Goal: Task Accomplishment & Management: Use online tool/utility

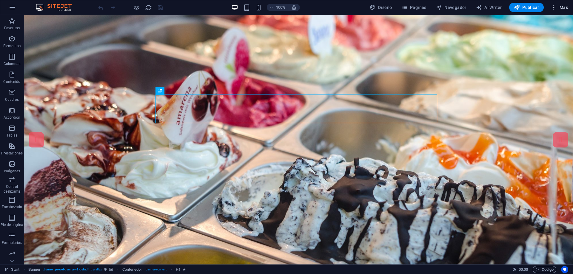
click at [565, 7] on span "Más" at bounding box center [559, 7] width 17 height 6
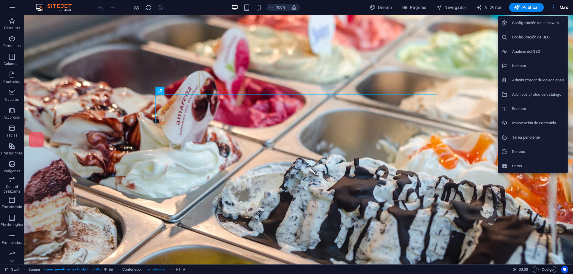
click at [565, 7] on div at bounding box center [286, 137] width 573 height 274
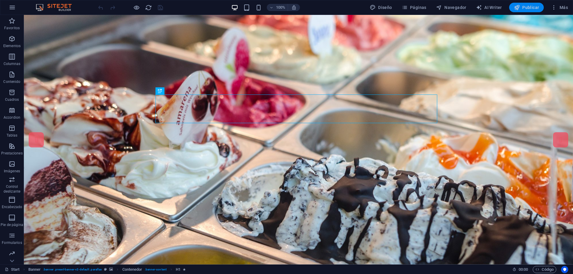
click at [526, 8] on span "Publicar" at bounding box center [526, 7] width 25 height 6
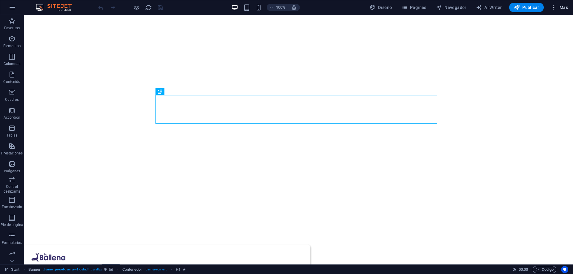
click at [567, 4] on button "Más" at bounding box center [559, 8] width 22 height 10
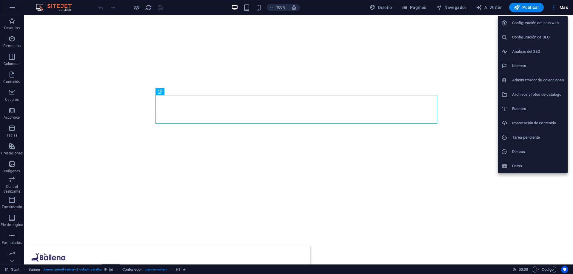
click at [522, 78] on h6 "Administrador de colecciones" at bounding box center [538, 80] width 52 height 7
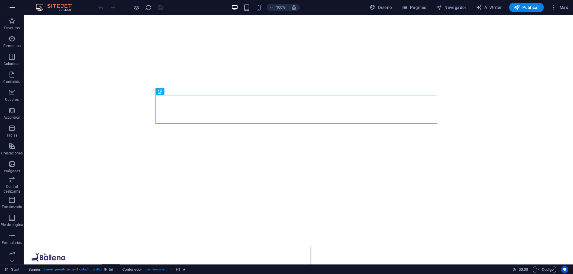
click at [13, 6] on icon "button" at bounding box center [12, 7] width 7 height 7
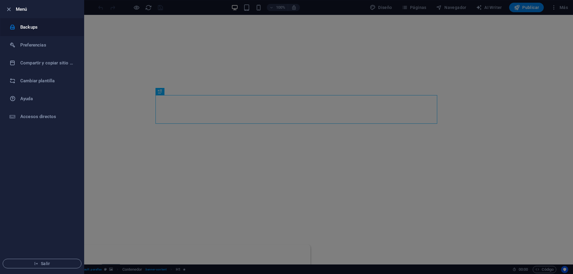
click at [32, 25] on h6 "Backups" at bounding box center [47, 27] width 55 height 7
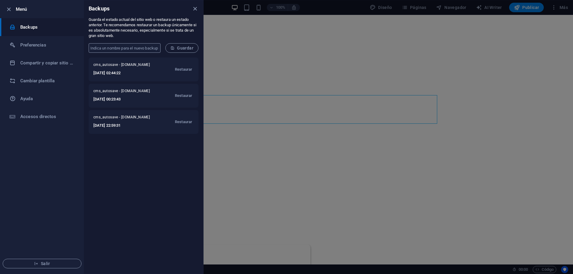
click at [144, 47] on input "text" at bounding box center [125, 48] width 72 height 10
click at [144, 38] on p "Guarda el estado actual del sitio web o restaura un estado anterior. Te recomen…" at bounding box center [144, 27] width 110 height 21
click at [40, 63] on h6 "Compartir y copiar sitio web" at bounding box center [47, 62] width 55 height 7
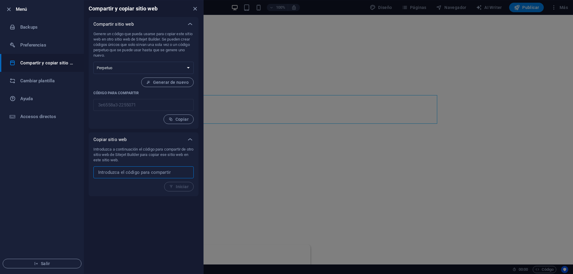
click at [178, 171] on input "text" at bounding box center [143, 172] width 100 height 12
click at [89, 104] on div "Genere un código que pueda usarse para copiar este sitio web en otro sitio web …" at bounding box center [144, 80] width 110 height 98
click at [176, 117] on span "Copiar" at bounding box center [179, 119] width 20 height 5
click at [8, 8] on icon "button" at bounding box center [8, 9] width 7 height 7
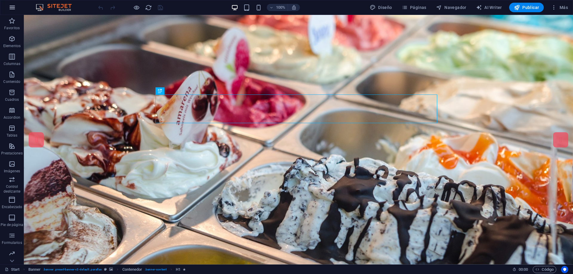
click at [18, 8] on button "button" at bounding box center [12, 7] width 14 height 14
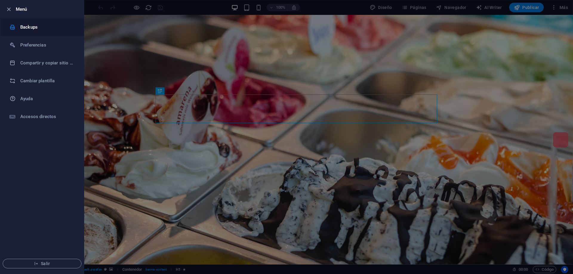
click at [33, 27] on h6 "Backups" at bounding box center [47, 27] width 55 height 7
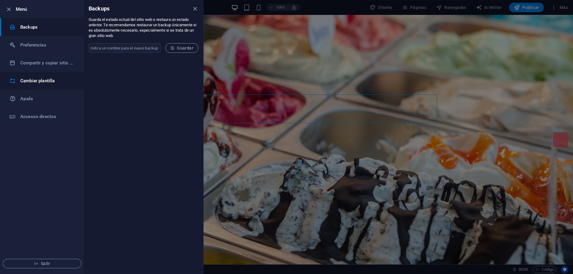
click at [37, 78] on h6 "Cambiar plantilla" at bounding box center [47, 80] width 55 height 7
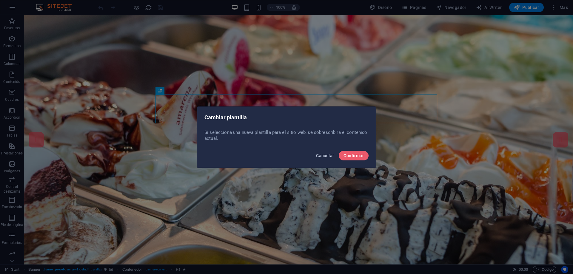
click at [318, 155] on span "Cancelar" at bounding box center [325, 155] width 18 height 5
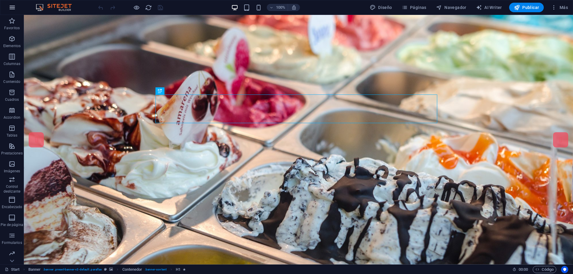
click at [12, 7] on icon "button" at bounding box center [12, 7] width 7 height 7
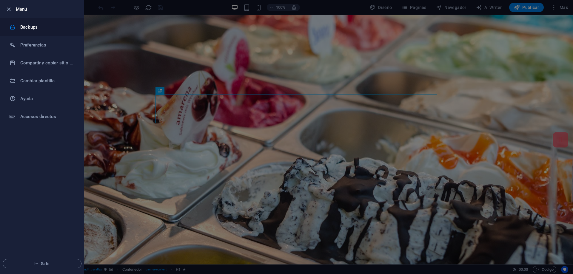
click at [36, 28] on h6 "Backups" at bounding box center [47, 27] width 55 height 7
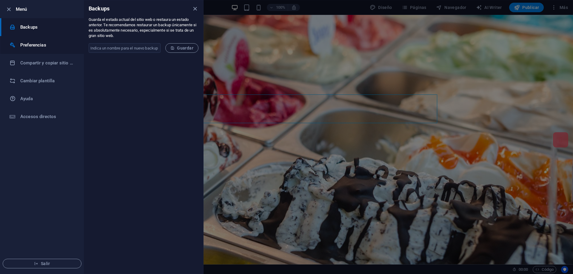
click at [35, 42] on h6 "Preferencias" at bounding box center [47, 44] width 55 height 7
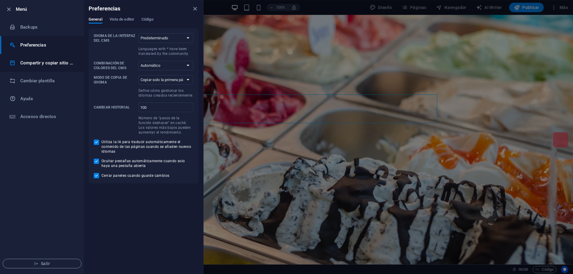
click at [36, 59] on li "Compartir y copiar sitio web" at bounding box center [42, 63] width 84 height 18
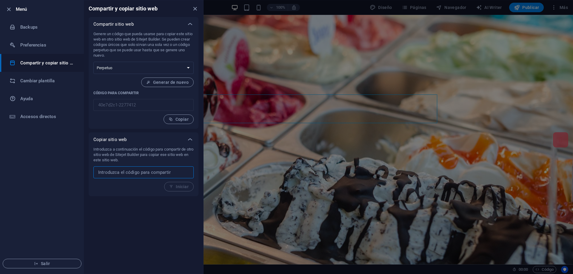
click at [117, 173] on input "text" at bounding box center [143, 172] width 100 height 12
paste input "3e6558a3-2255071"
type input "3e6558a3-2255071"
click at [177, 185] on span "Iniciar" at bounding box center [178, 186] width 19 height 5
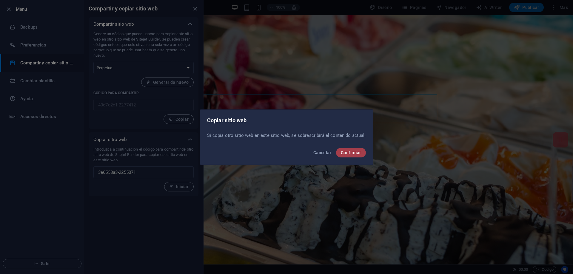
click at [358, 152] on span "Confirmar" at bounding box center [351, 152] width 20 height 5
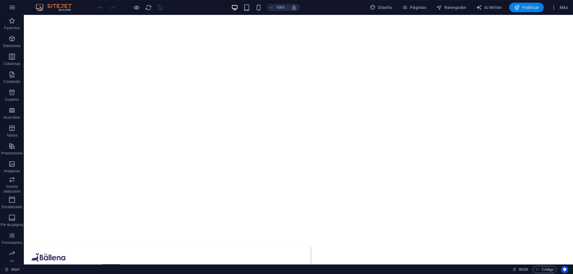
click at [524, 8] on span "Publicar" at bounding box center [526, 7] width 25 height 6
